Goal: Find specific page/section

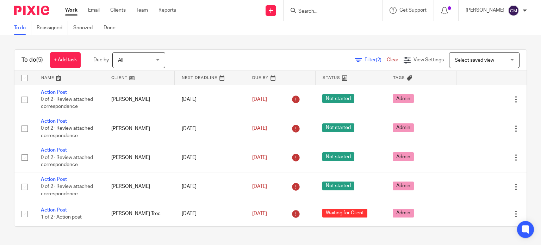
click at [323, 13] on input "Search" at bounding box center [329, 11] width 63 height 6
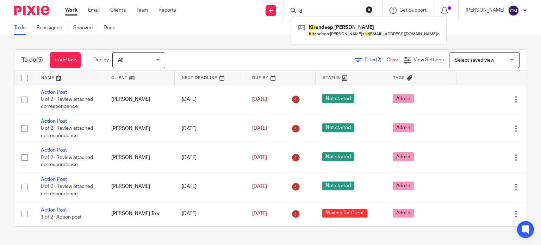
type input "k"
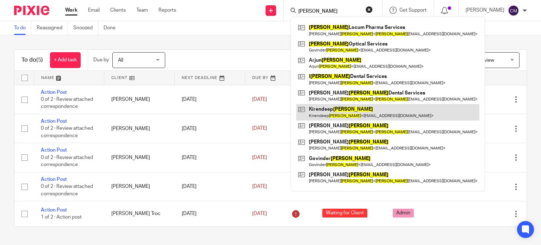
type input "johal"
click at [335, 113] on link at bounding box center [387, 112] width 183 height 16
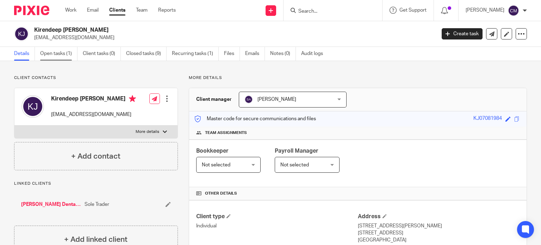
click at [56, 53] on link "Open tasks (1)" at bounding box center [58, 54] width 37 height 14
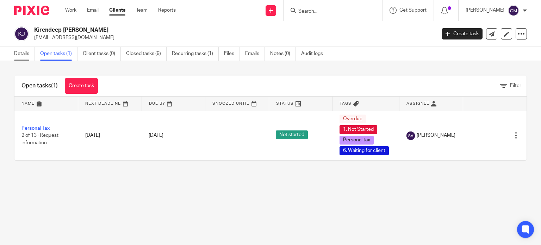
click at [17, 50] on link "Details" at bounding box center [24, 54] width 21 height 14
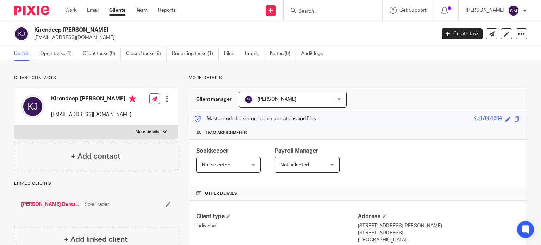
click at [335, 12] on input "Search" at bounding box center [329, 11] width 63 height 6
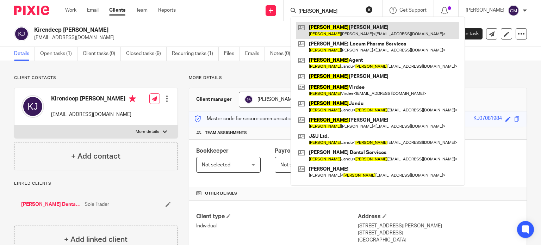
type input "amardeep"
click at [344, 32] on link at bounding box center [377, 30] width 163 height 16
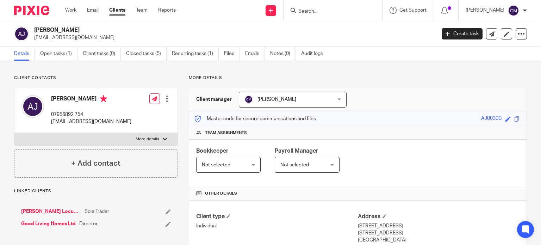
click at [36, 12] on img at bounding box center [31, 11] width 35 height 10
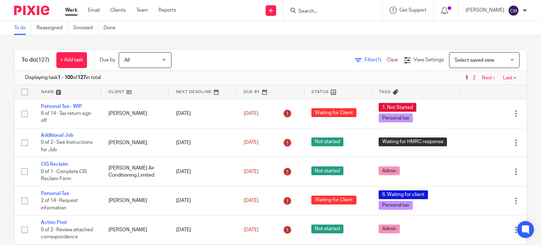
click at [140, 10] on link "Team" at bounding box center [142, 10] width 12 height 7
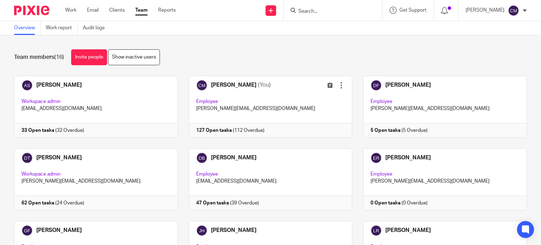
click at [36, 8] on img at bounding box center [31, 11] width 35 height 10
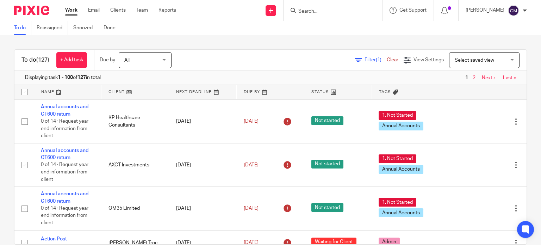
scroll to position [458, 0]
